Goal: Task Accomplishment & Management: Manage account settings

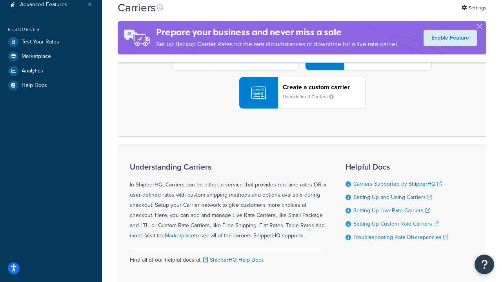
click at [302, 109] on div "UPS® Published daily rates FedEx List rates USPS Online rates See all live rate…" at bounding box center [302, 54] width 352 height 109
click at [390, 14] on header "FedEx" at bounding box center [390, 10] width 82 height 7
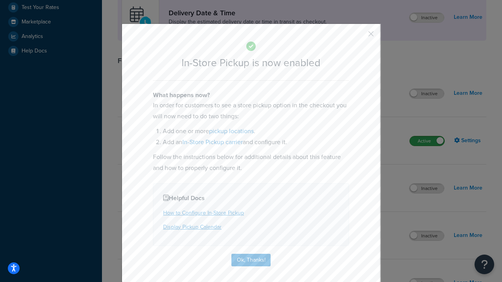
scroll to position [220, 0]
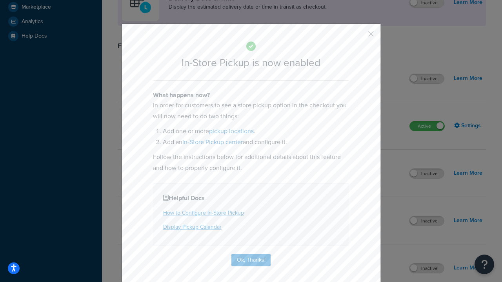
click at [359, 36] on button "button" at bounding box center [359, 37] width 2 height 2
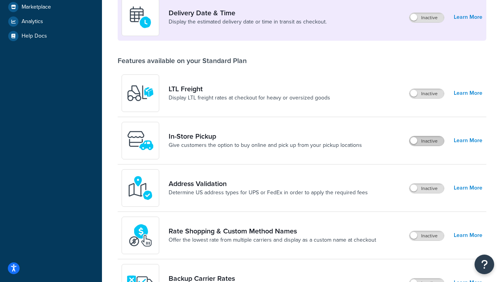
scroll to position [190, 0]
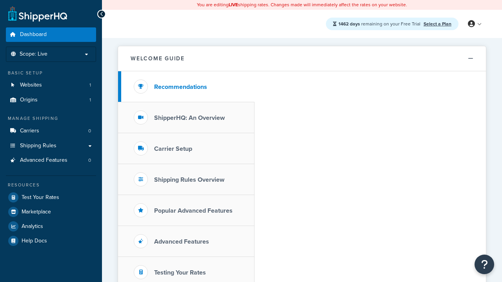
click at [33, 34] on span "Dashboard" at bounding box center [33, 34] width 27 height 7
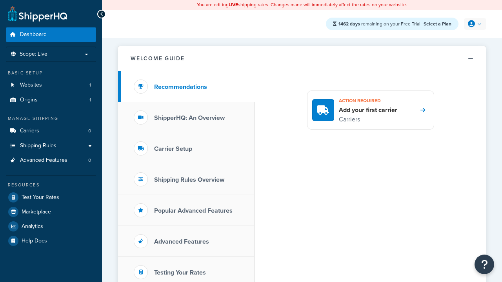
click at [474, 24] on icon at bounding box center [471, 23] width 7 height 7
click at [0, 0] on span "Contact Us" at bounding box center [0, 0] width 0 height 0
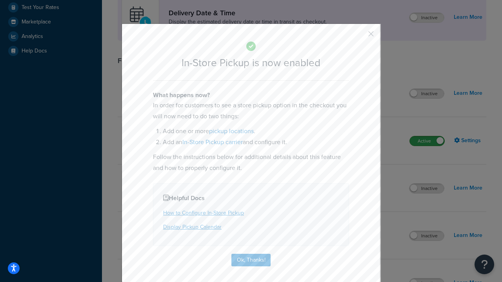
scroll to position [220, 0]
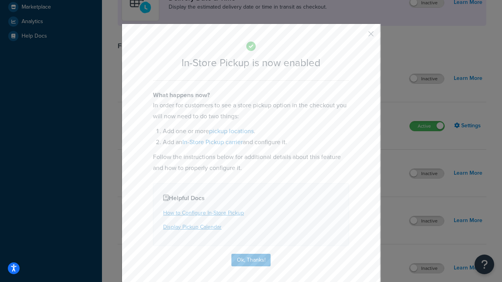
click at [359, 36] on button "button" at bounding box center [359, 37] width 2 height 2
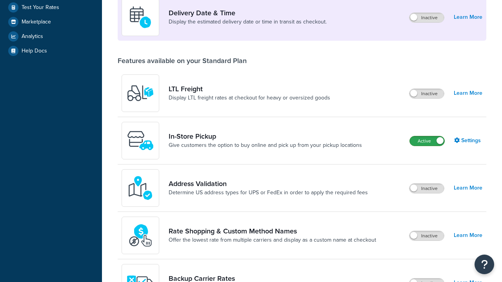
click at [427, 136] on label "Active" at bounding box center [427, 140] width 34 height 9
